Goal: Book appointment/travel/reservation

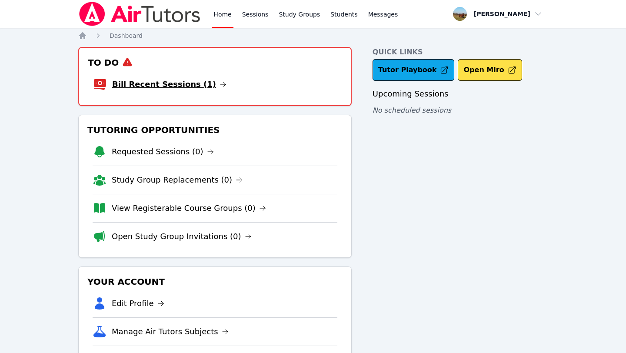
click at [185, 85] on link "Bill Recent Sessions (1)" at bounding box center [169, 84] width 114 height 12
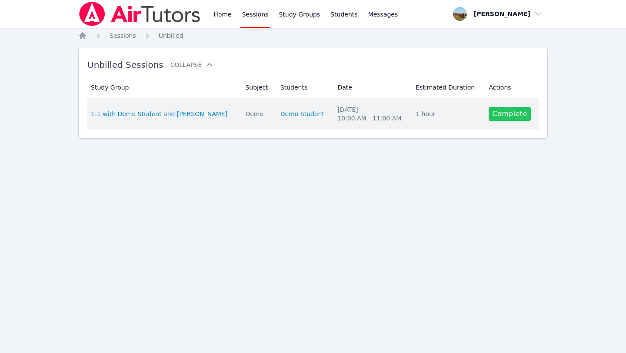
click at [503, 111] on link "Complete" at bounding box center [510, 114] width 42 height 14
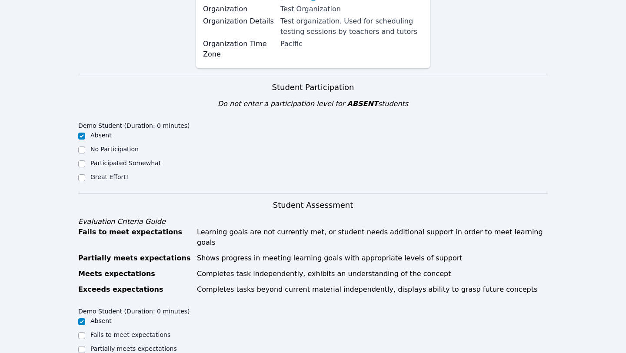
scroll to position [583, 0]
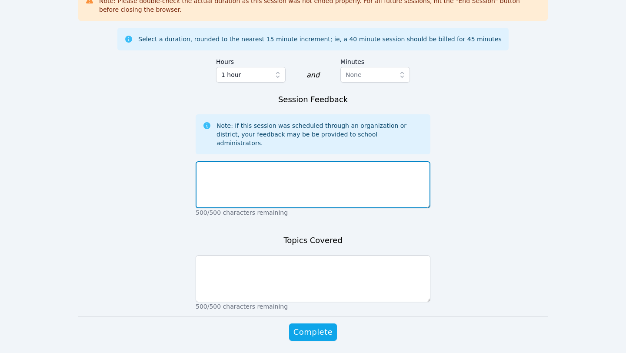
click at [281, 161] on textarea at bounding box center [313, 184] width 235 height 47
type textarea "demo"
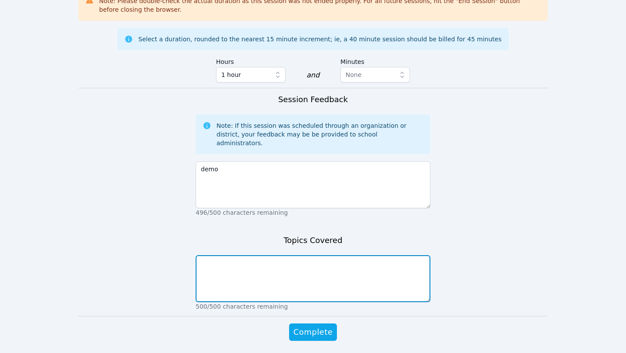
click at [259, 255] on textarea at bounding box center [313, 278] width 235 height 47
type textarea "demo"
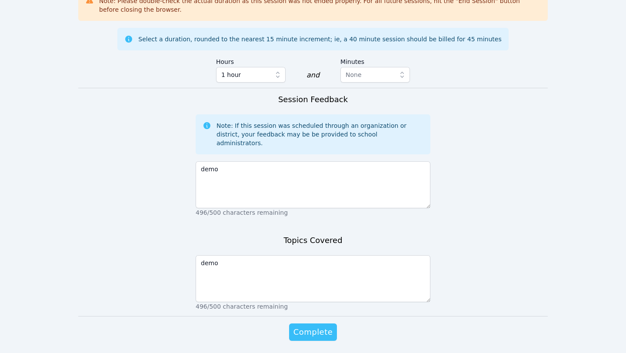
click at [316, 326] on span "Complete" at bounding box center [312, 332] width 39 height 12
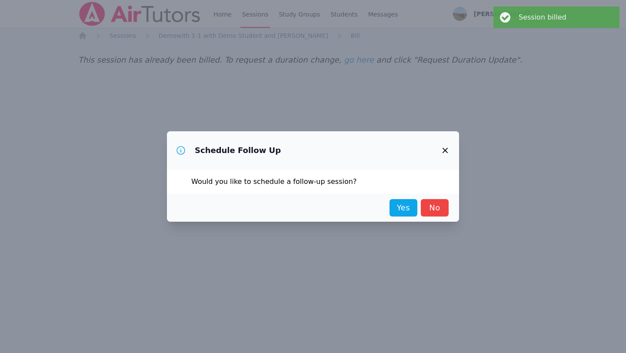
scroll to position [0, 0]
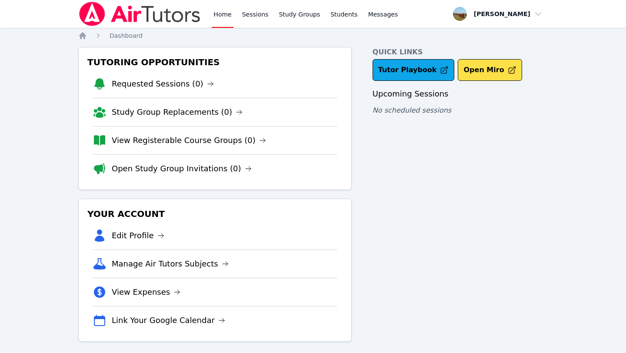
click at [133, 105] on li "Study Group Replacements (0)" at bounding box center [215, 112] width 245 height 28
click at [296, 15] on link "Study Groups" at bounding box center [299, 14] width 45 height 28
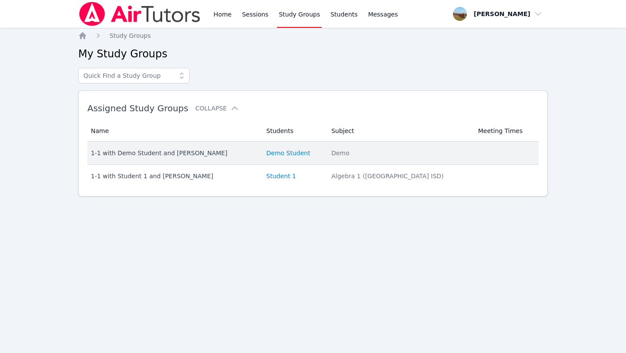
click at [261, 146] on td "Name 1-1 with Demo Student and Megan Rafferty" at bounding box center [174, 153] width 174 height 23
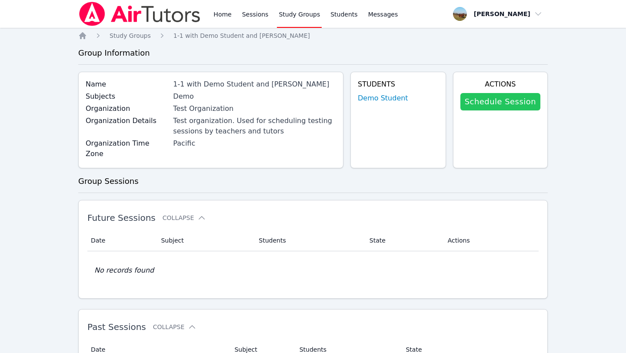
click at [494, 107] on link "Schedule Session" at bounding box center [500, 101] width 80 height 17
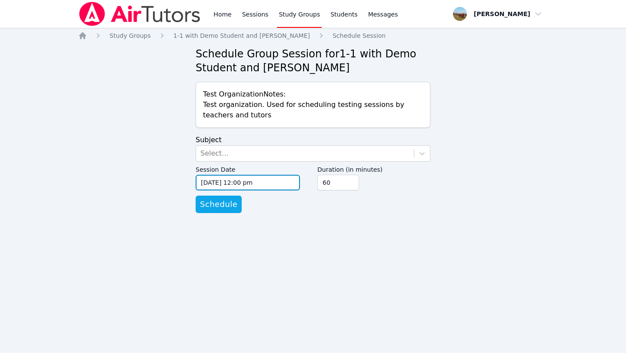
click at [292, 182] on input "09/10/2025 12:00 pm" at bounding box center [248, 183] width 104 height 16
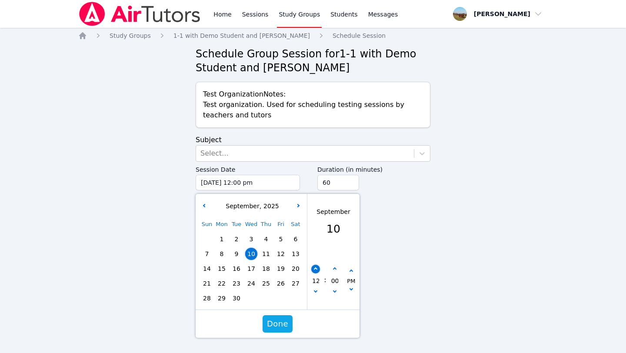
click at [317, 270] on div "12 : 00 PM" at bounding box center [333, 281] width 52 height 57
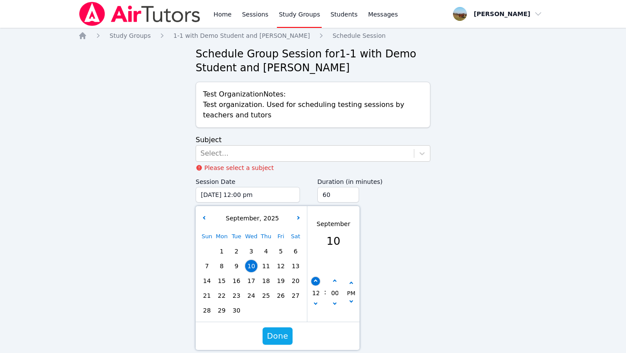
click at [317, 270] on div "12 : 00 PM" at bounding box center [333, 293] width 52 height 57
click at [316, 279] on button "button" at bounding box center [315, 281] width 9 height 9
type input "09/10/2025 01:00 pm"
type input "01"
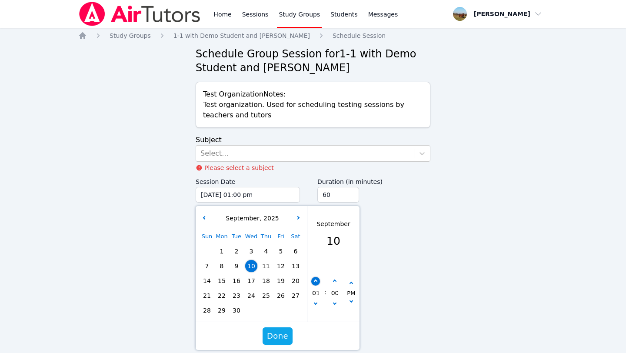
click at [316, 279] on button "button" at bounding box center [315, 281] width 9 height 9
type input "09/10/2025 02:00 pm"
type input "02"
click at [316, 279] on button "button" at bounding box center [315, 281] width 9 height 9
type input "09/10/2025 03:00 pm"
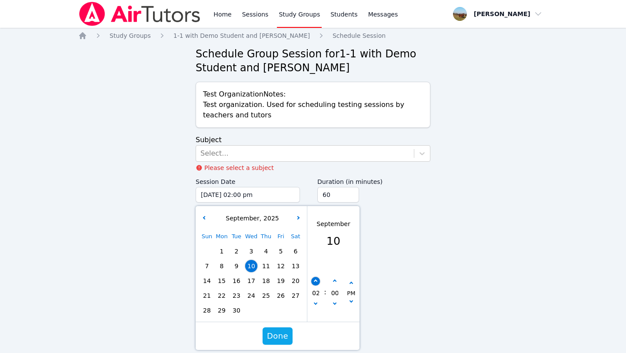
type input "03"
click at [316, 279] on button "button" at bounding box center [315, 281] width 9 height 9
type input "09/10/2025 04:00 pm"
type input "04"
click at [316, 279] on button "button" at bounding box center [315, 281] width 9 height 9
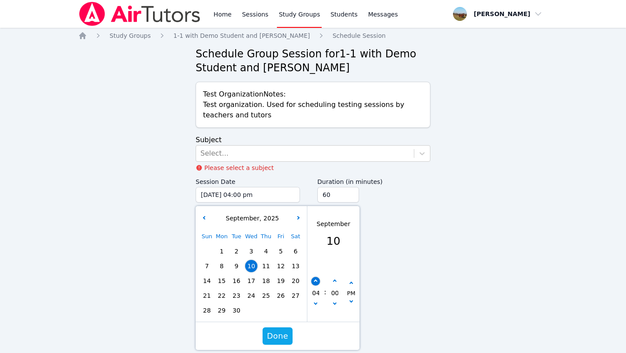
type input "09/10/2025 05:00 pm"
type input "05"
click at [316, 279] on button "button" at bounding box center [315, 281] width 9 height 9
type input "09/10/2025 06:00 pm"
type input "06"
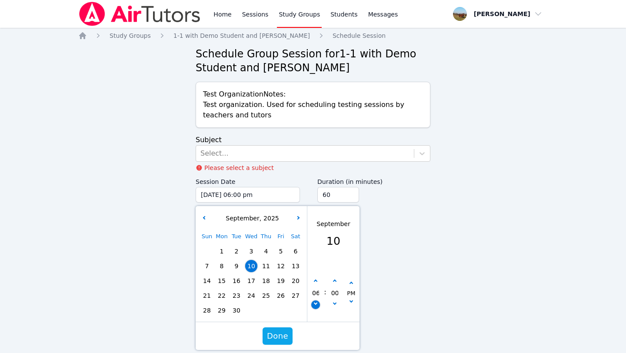
click at [317, 303] on icon "button" at bounding box center [315, 302] width 3 height 3
type input "09/10/2025 05:00 pm"
type input "05"
click at [317, 303] on icon "button" at bounding box center [315, 302] width 3 height 3
type input "09/10/2025 04:00 pm"
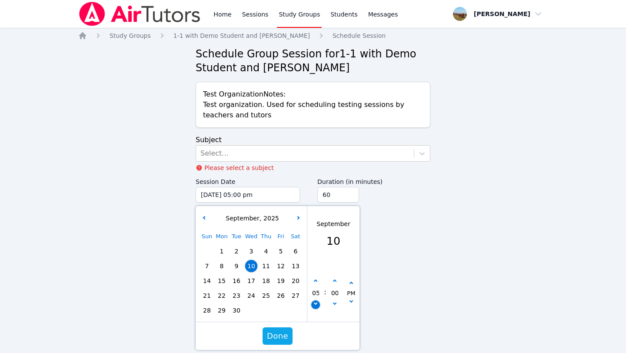
type input "04"
click at [317, 303] on icon "button" at bounding box center [315, 302] width 3 height 3
type input "09/10/2025 03:00 pm"
type input "03"
click at [280, 337] on span "Done" at bounding box center [277, 336] width 21 height 12
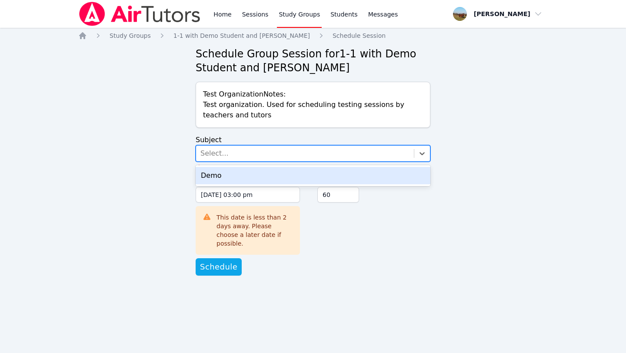
click at [381, 156] on div "Select..." at bounding box center [305, 154] width 218 height 16
click at [369, 172] on div "Demo" at bounding box center [313, 175] width 235 height 17
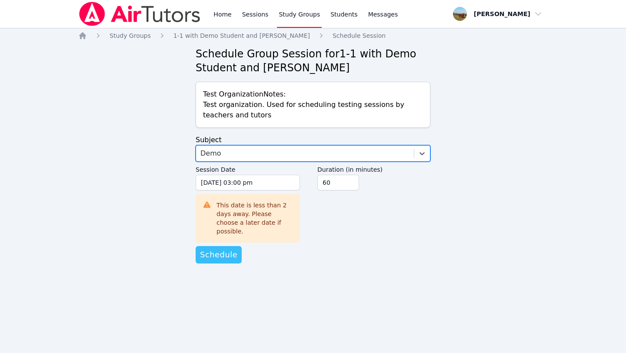
click at [226, 249] on span "Schedule" at bounding box center [218, 255] width 37 height 12
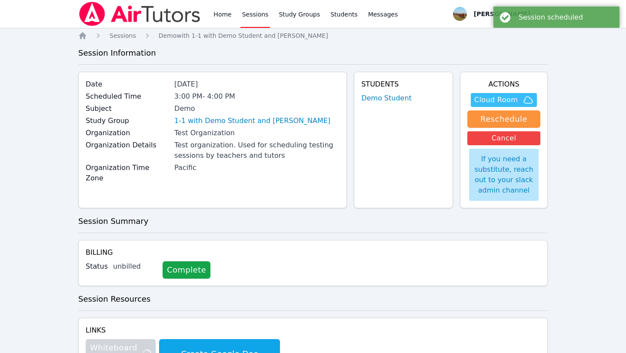
click at [499, 95] on span "Cloud Room" at bounding box center [495, 100] width 43 height 10
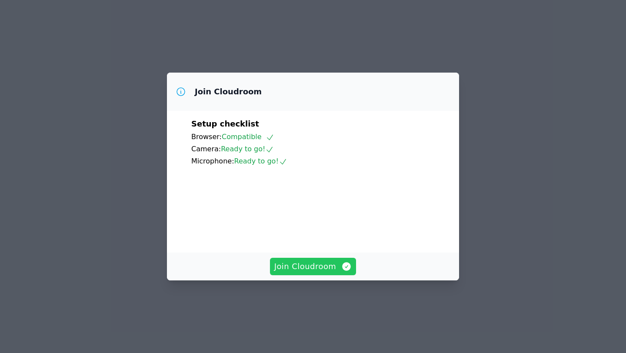
click at [323, 273] on span "Join Cloudroom" at bounding box center [313, 266] width 78 height 12
